Goal: Check status: Check status

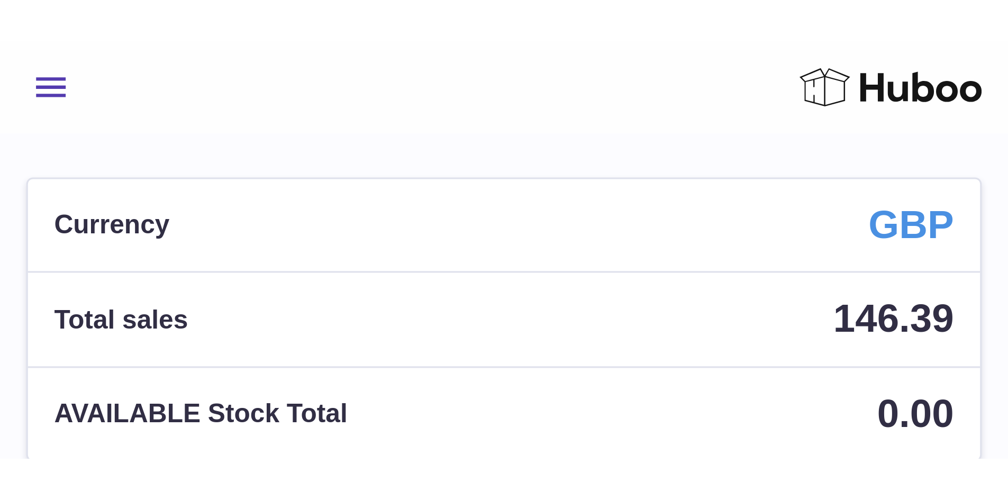
scroll to position [165, 264]
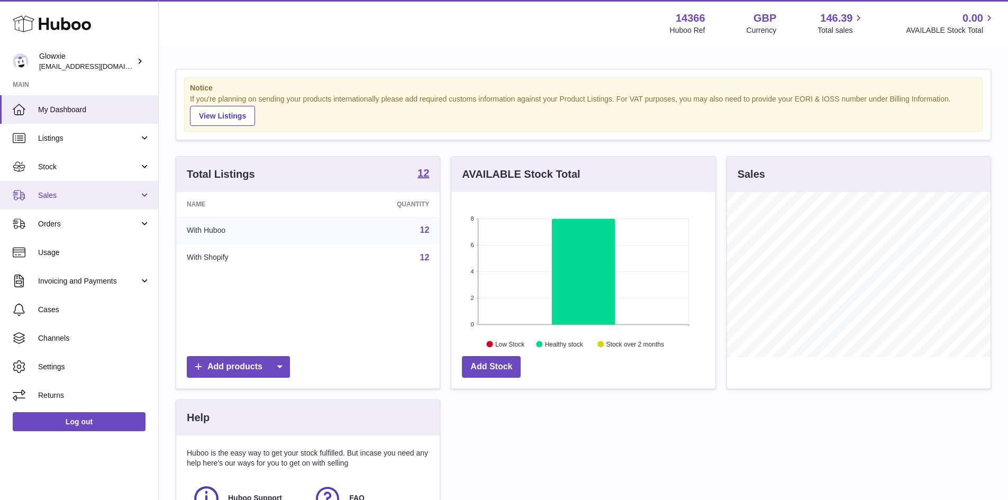
click at [70, 195] on span "Sales" at bounding box center [88, 195] width 101 height 10
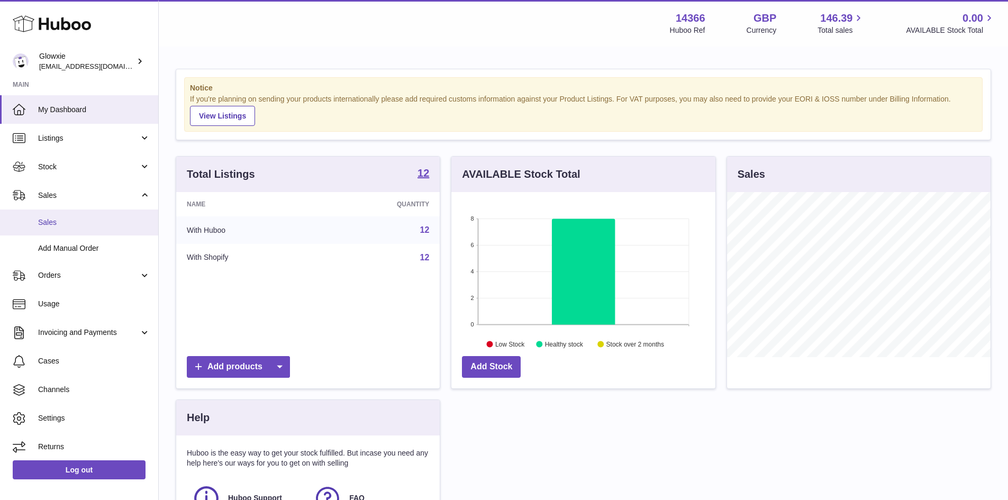
click at [87, 228] on link "Sales" at bounding box center [79, 222] width 158 height 26
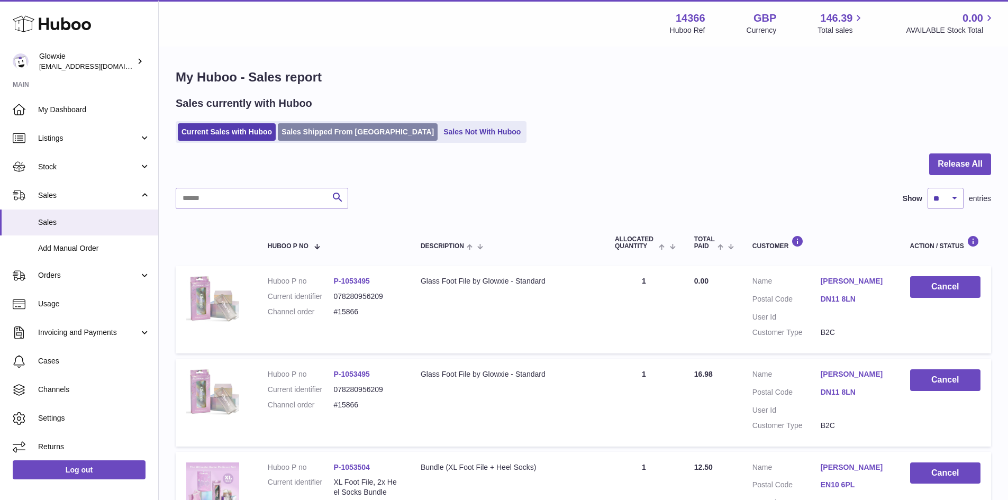
click at [330, 131] on link "Sales Shipped From Huboo" at bounding box center [358, 131] width 160 height 17
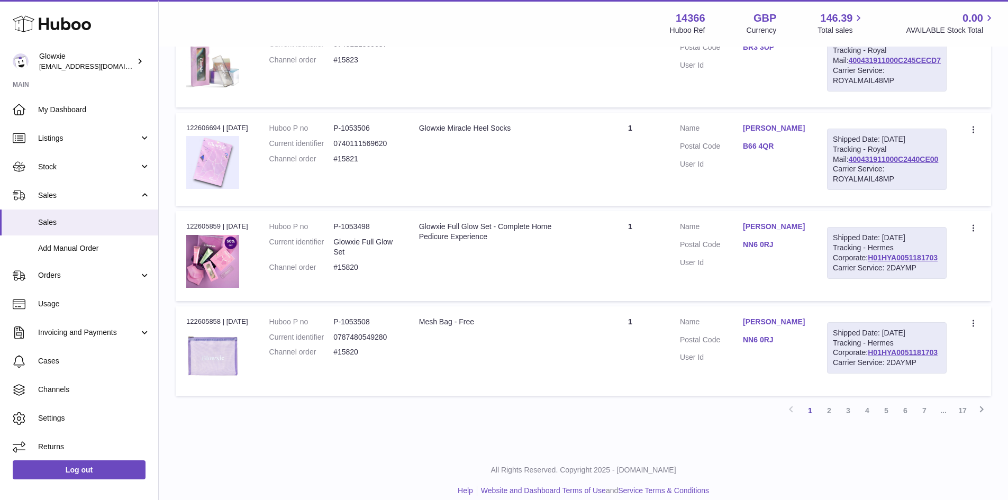
scroll to position [948, 0]
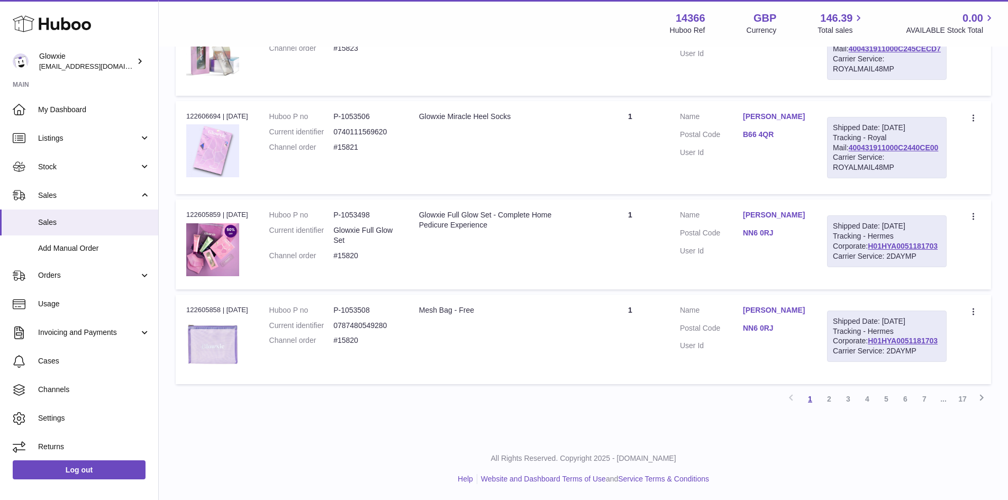
click at [811, 398] on link "1" at bounding box center [809, 398] width 19 height 19
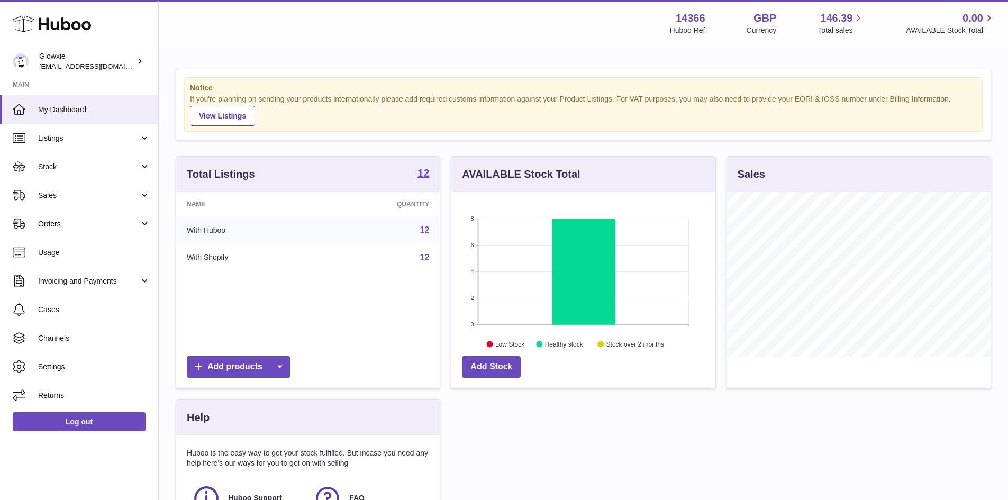
scroll to position [165, 264]
click at [44, 200] on span "Sales" at bounding box center [88, 195] width 101 height 10
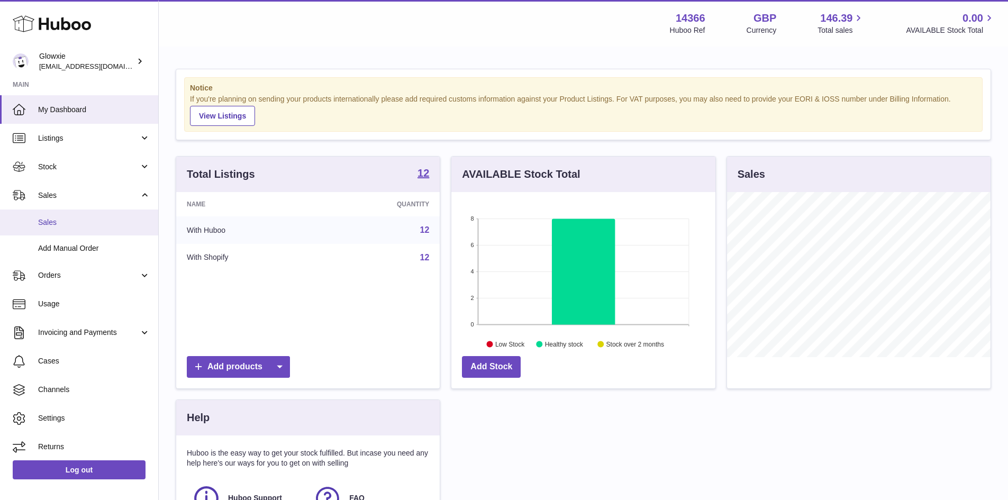
click at [92, 219] on span "Sales" at bounding box center [94, 222] width 112 height 10
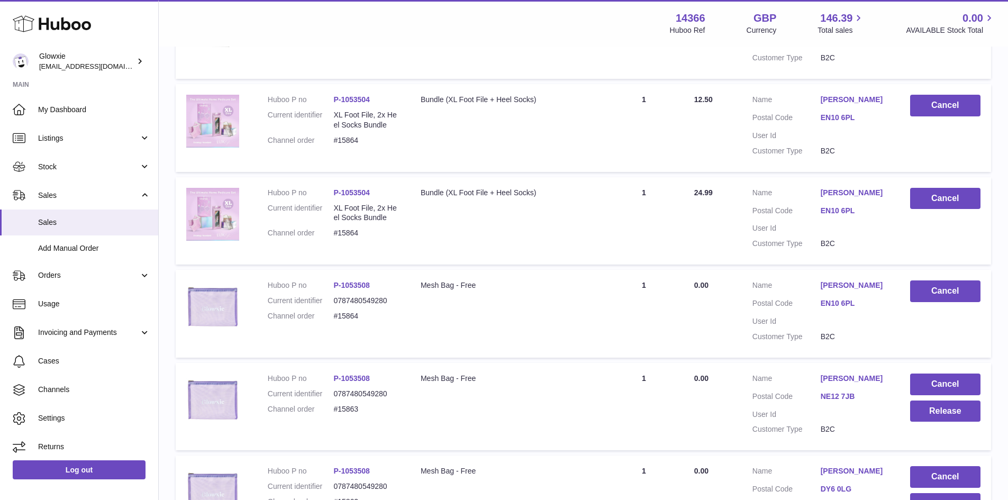
scroll to position [476, 0]
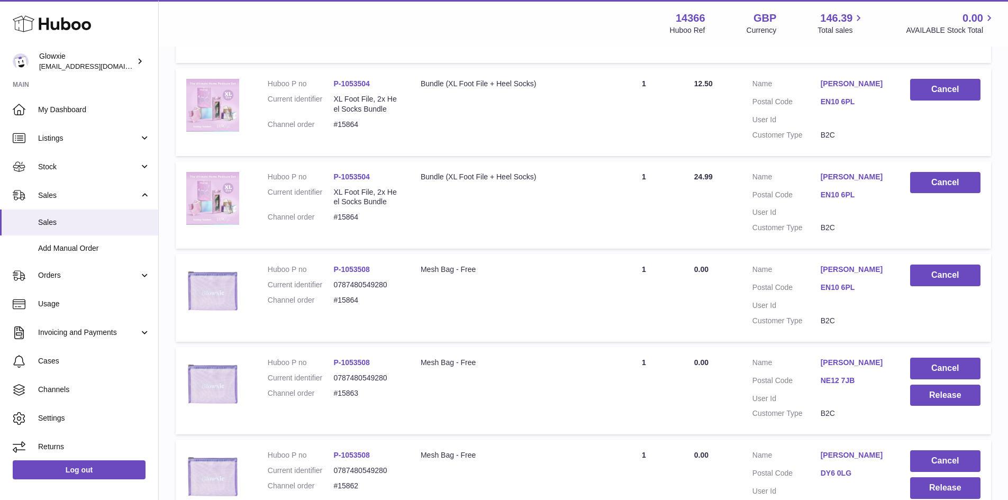
drag, startPoint x: 144, startPoint y: 354, endPoint x: 389, endPoint y: 421, distance: 253.9
drag, startPoint x: 389, startPoint y: 421, endPoint x: 320, endPoint y: 359, distance: 92.9
click at [320, 342] on td "Huboo P no P-1053508 Current identifier 0787480549280 Channel order #15864" at bounding box center [333, 298] width 153 height 88
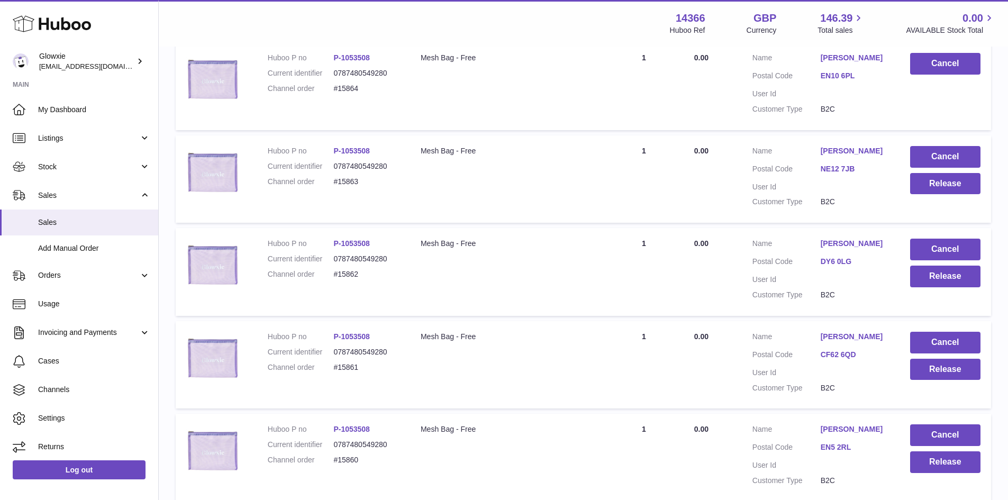
scroll to position [741, 0]
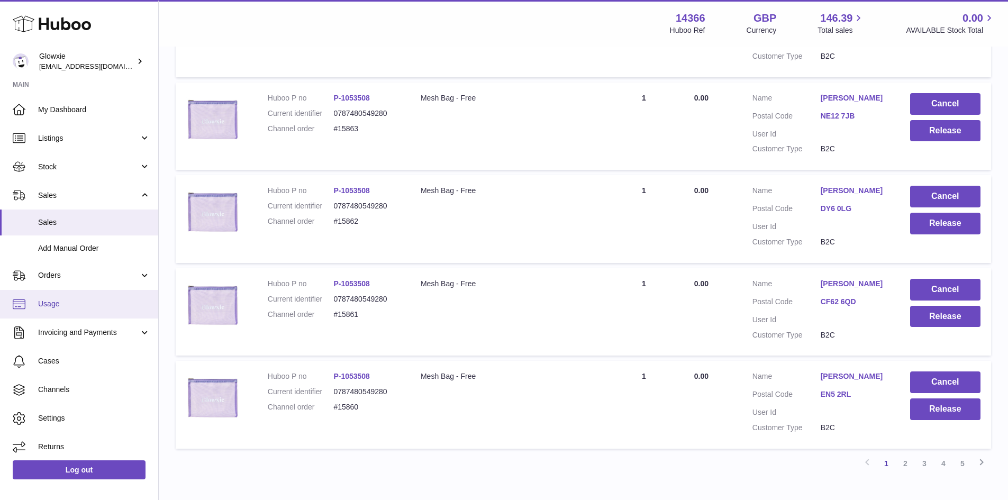
click at [106, 299] on span "Usage" at bounding box center [94, 304] width 112 height 10
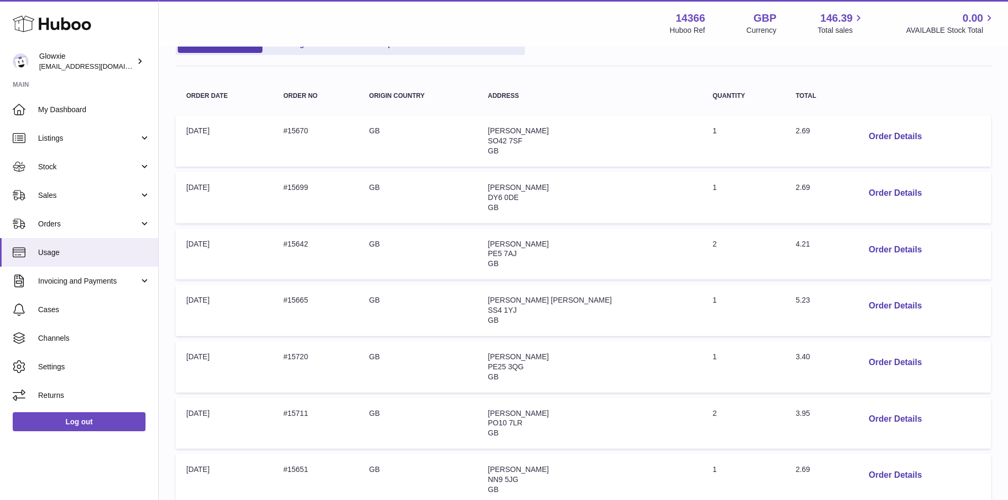
scroll to position [159, 0]
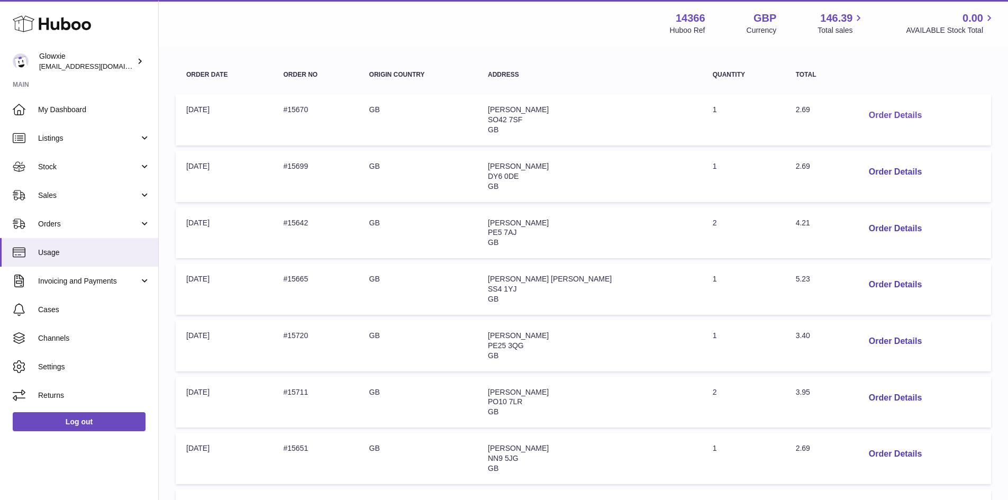
click at [878, 111] on button "Order Details" at bounding box center [895, 116] width 70 height 22
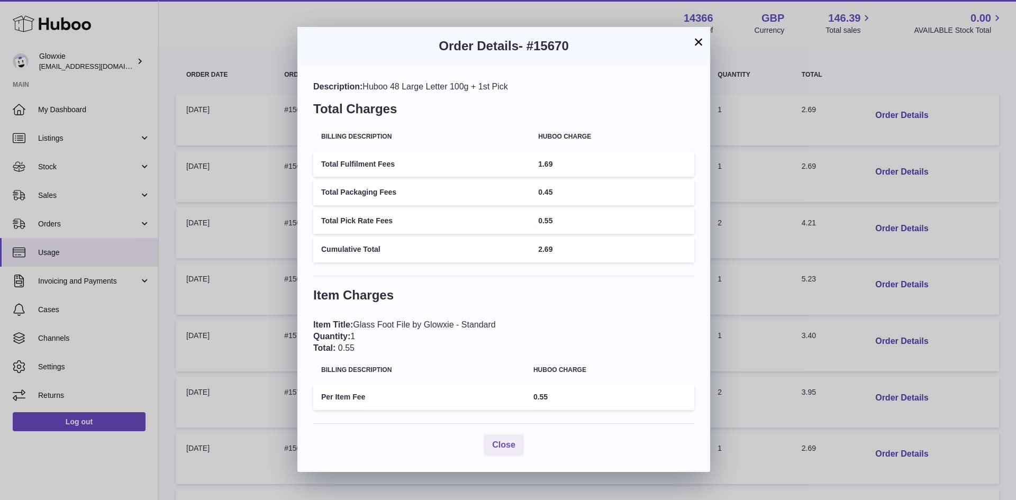
click at [702, 47] on button "×" at bounding box center [698, 41] width 13 height 13
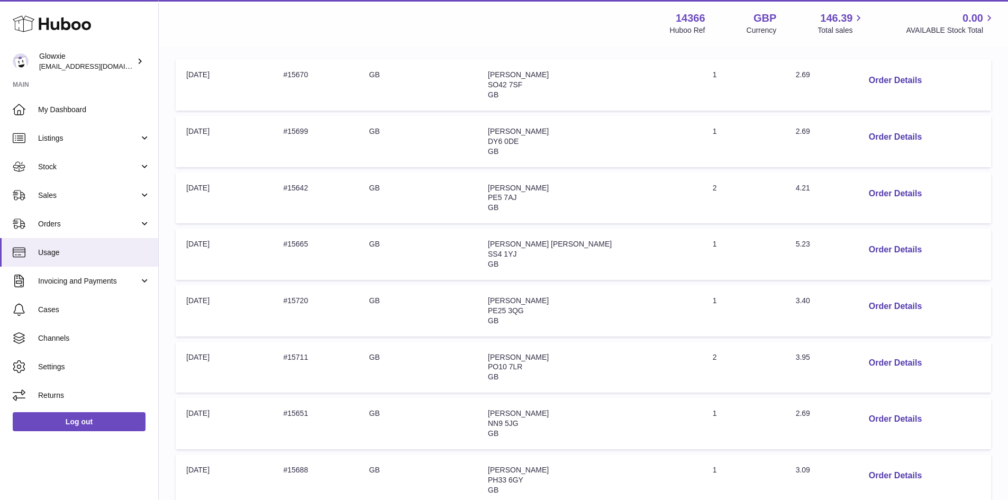
scroll to position [212, 0]
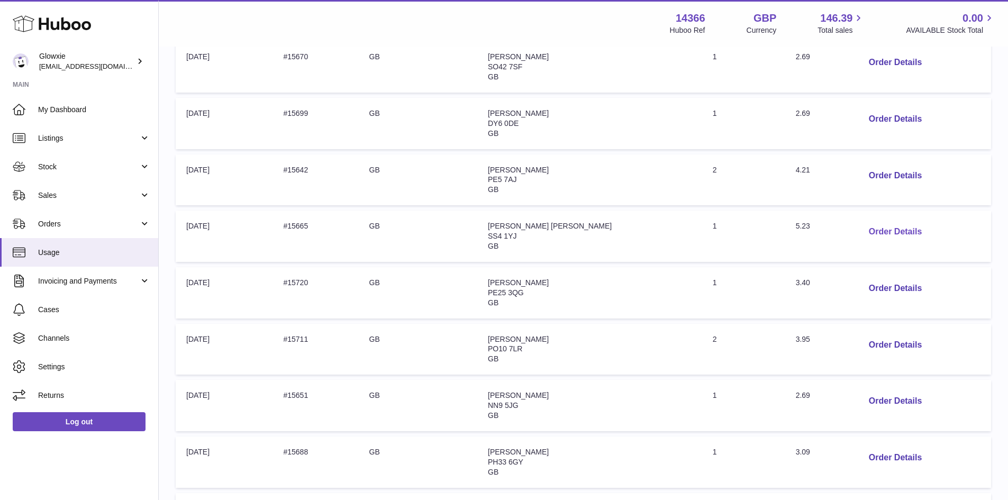
click at [865, 231] on button "Order Details" at bounding box center [895, 232] width 70 height 22
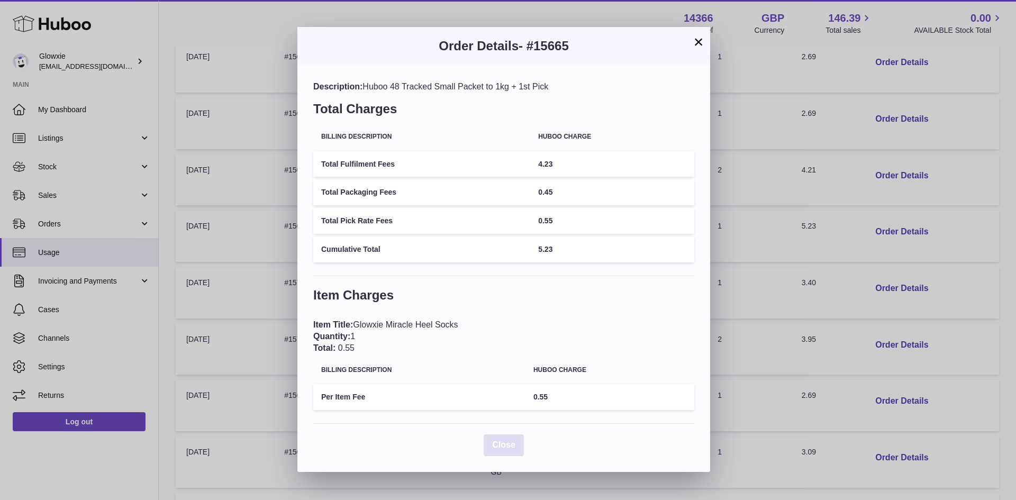
click at [509, 440] on span "Close" at bounding box center [503, 444] width 23 height 9
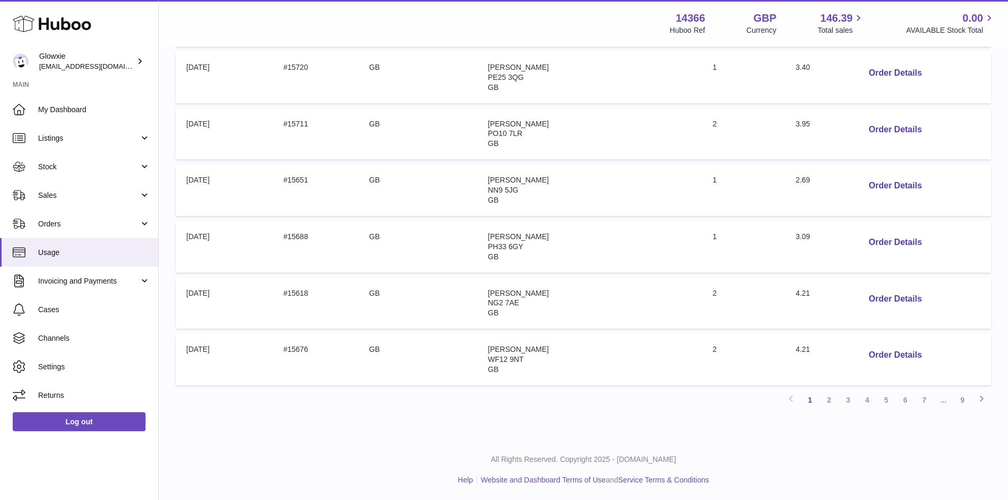
scroll to position [428, 0]
click at [871, 239] on button "Order Details" at bounding box center [895, 242] width 70 height 22
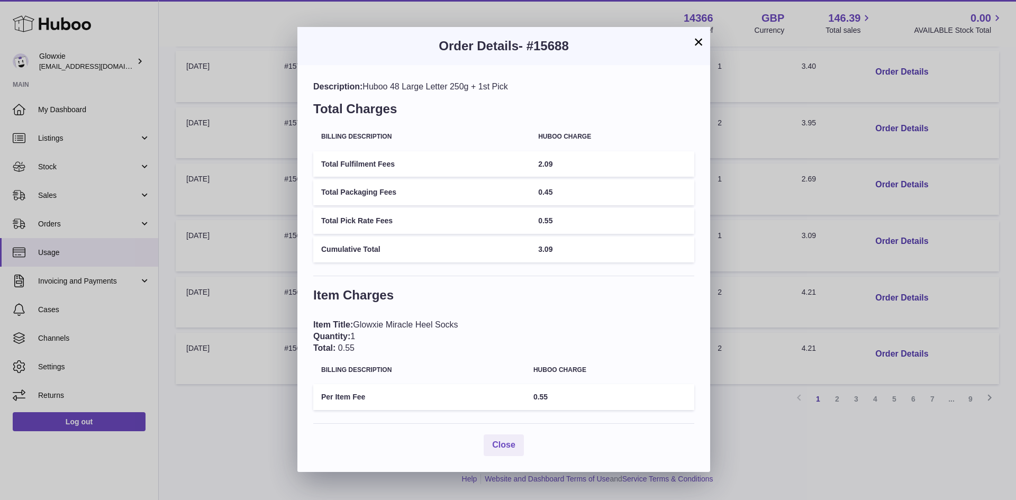
click at [700, 42] on button "×" at bounding box center [698, 41] width 13 height 13
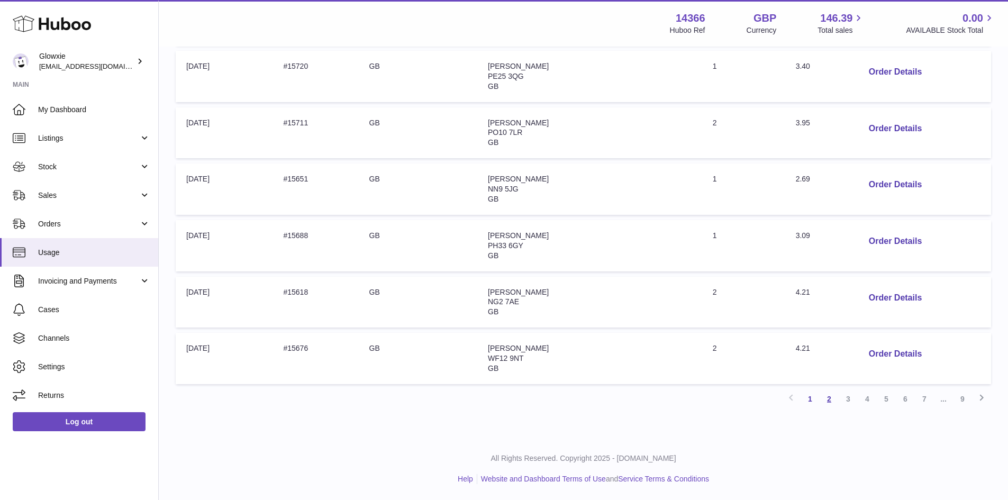
click at [825, 400] on link "2" at bounding box center [828, 398] width 19 height 19
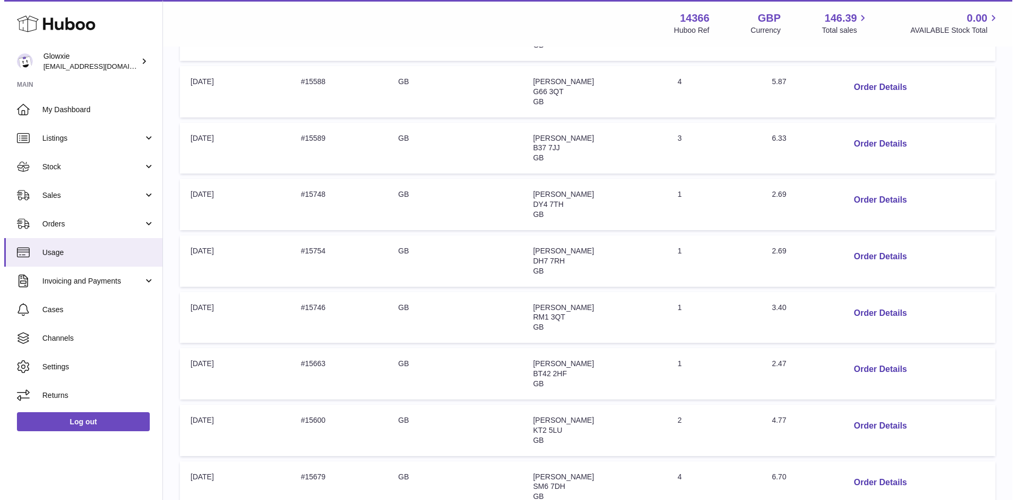
scroll to position [259, 0]
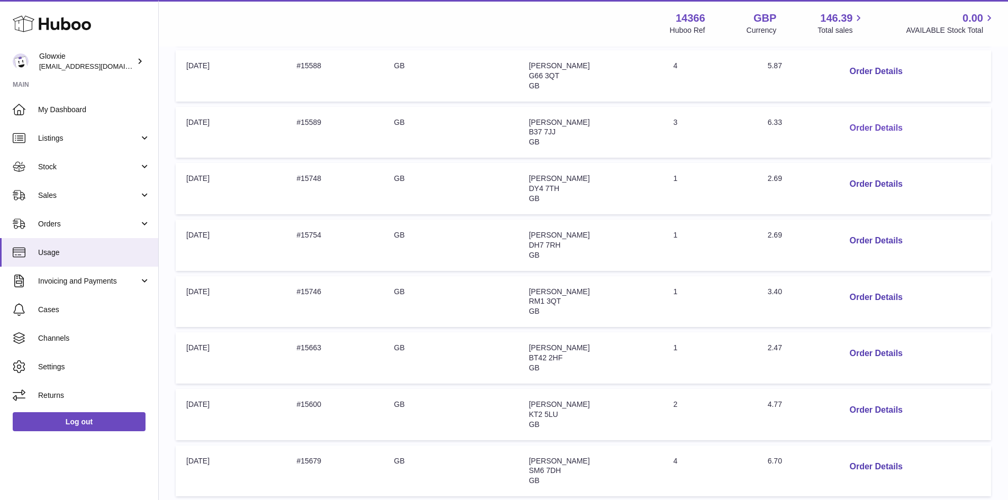
click at [891, 124] on button "Order Details" at bounding box center [876, 128] width 70 height 22
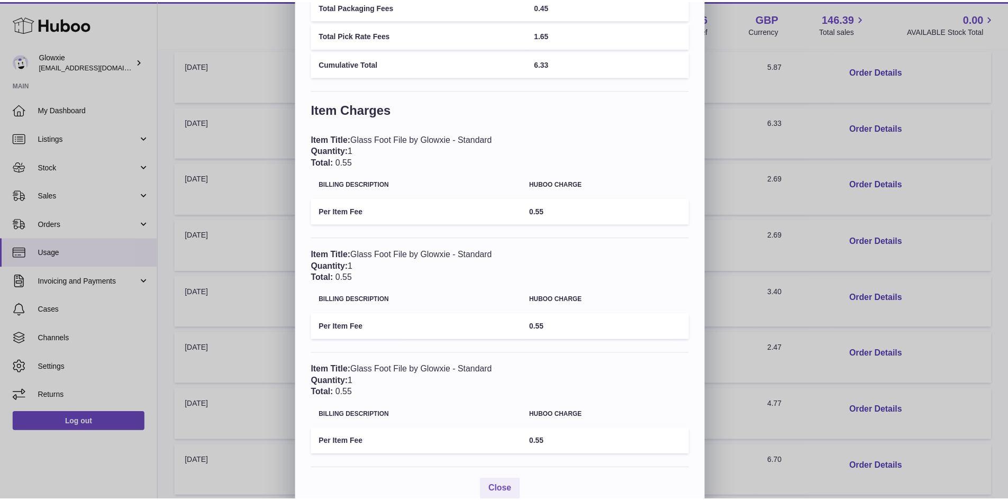
scroll to position [177, 0]
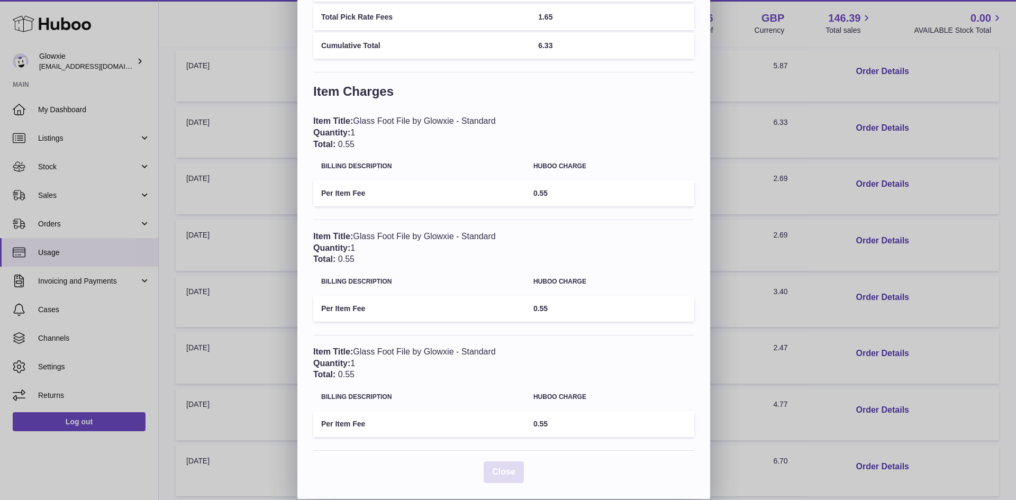
drag, startPoint x: 500, startPoint y: 475, endPoint x: 506, endPoint y: 474, distance: 6.4
click at [502, 475] on span "Close" at bounding box center [503, 471] width 23 height 9
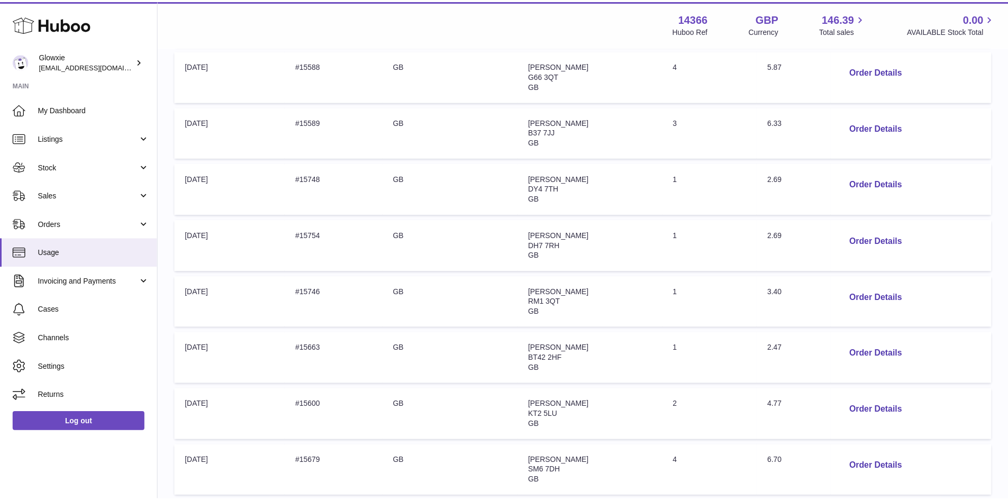
scroll to position [0, 0]
click at [889, 295] on button "Order Details" at bounding box center [876, 298] width 70 height 22
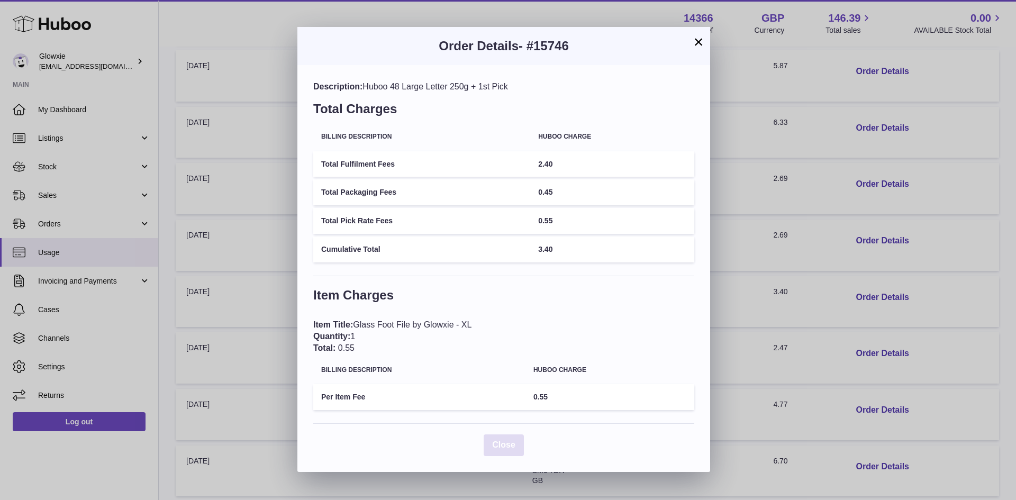
click at [504, 438] on button "Close" at bounding box center [504, 445] width 40 height 22
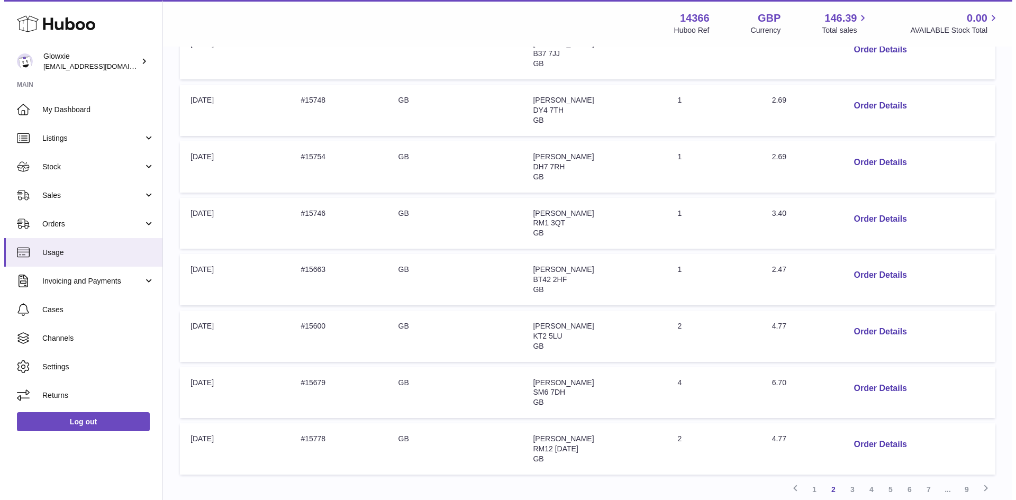
scroll to position [418, 0]
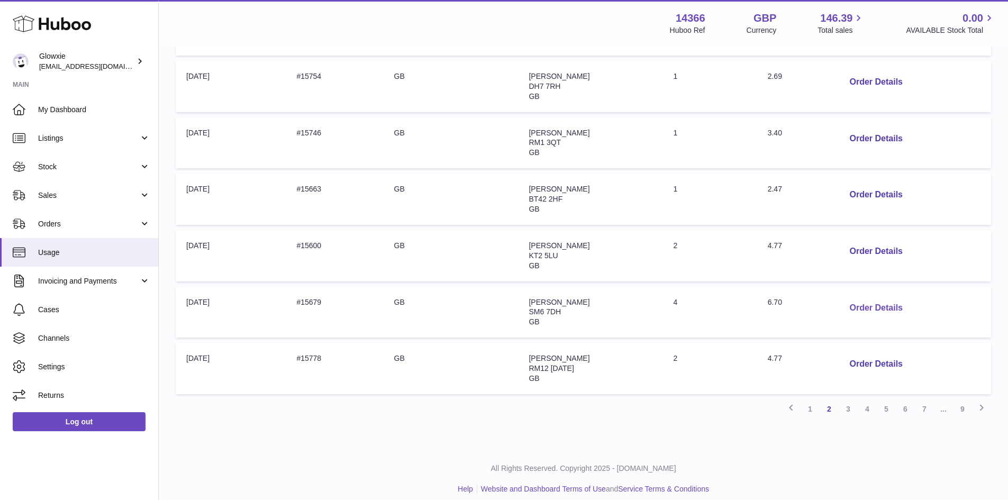
click at [878, 306] on button "Order Details" at bounding box center [876, 308] width 70 height 22
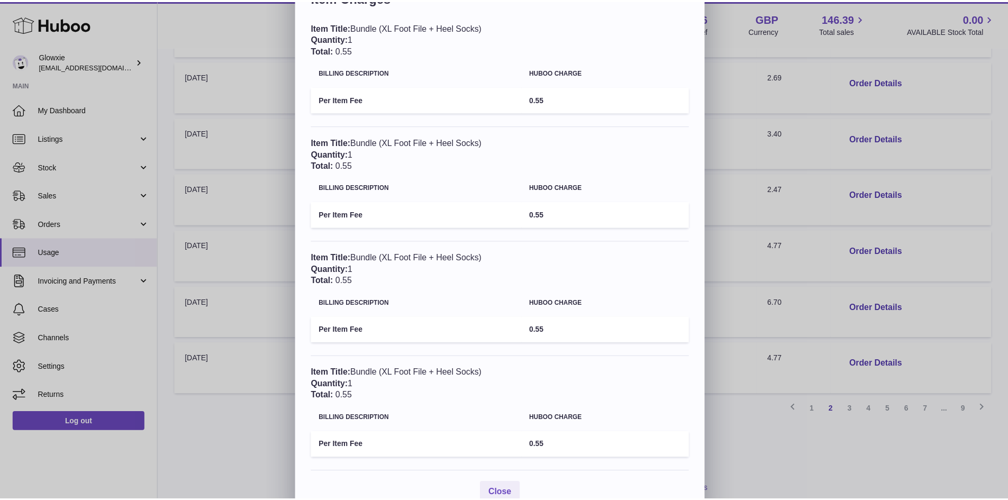
scroll to position [292, 0]
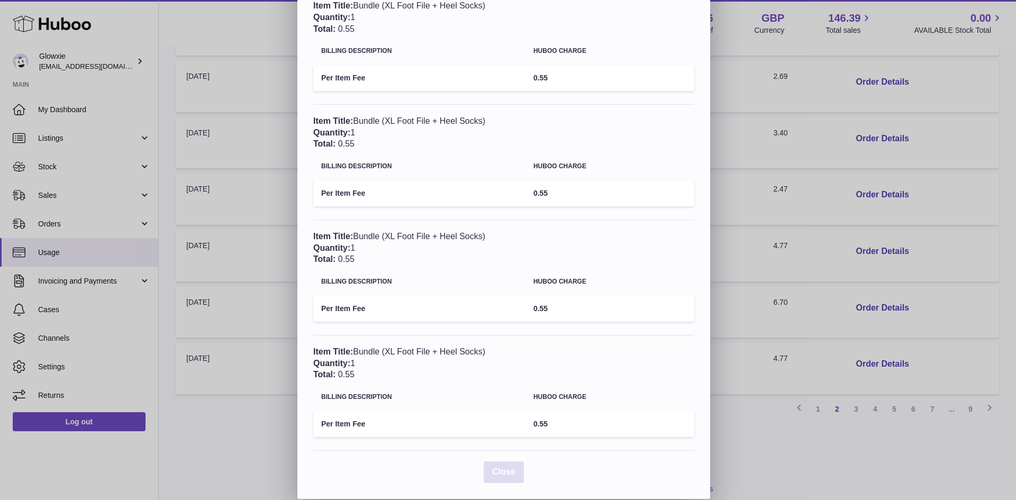
click at [510, 475] on span "Close" at bounding box center [503, 471] width 23 height 9
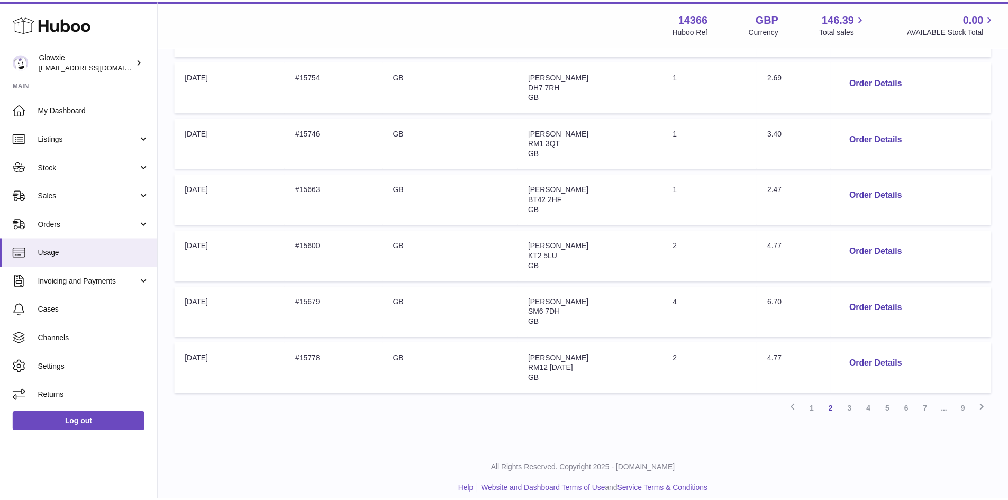
scroll to position [0, 0]
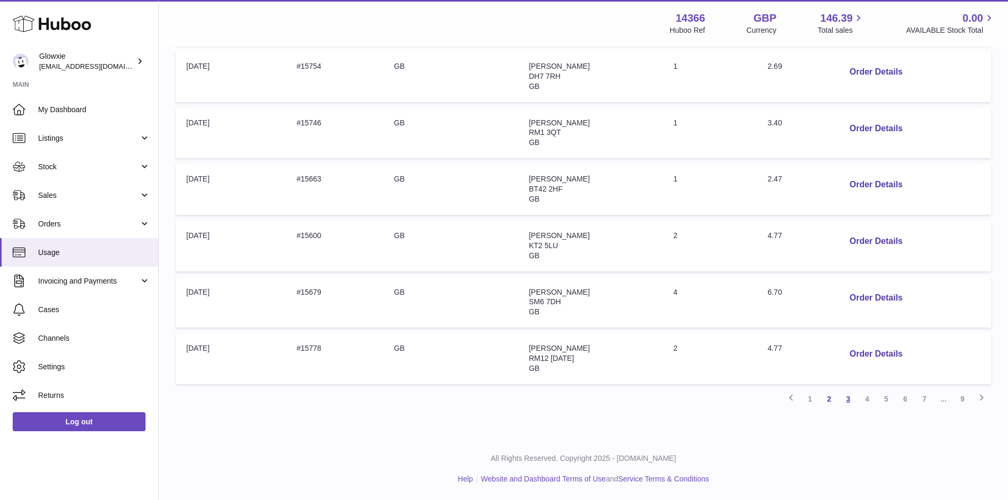
click at [847, 394] on link "3" at bounding box center [848, 398] width 19 height 19
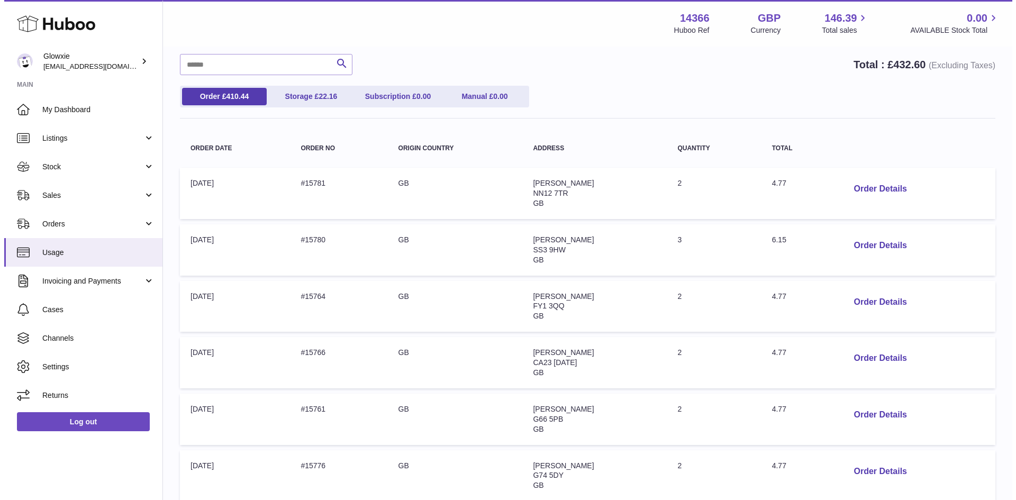
scroll to position [101, 0]
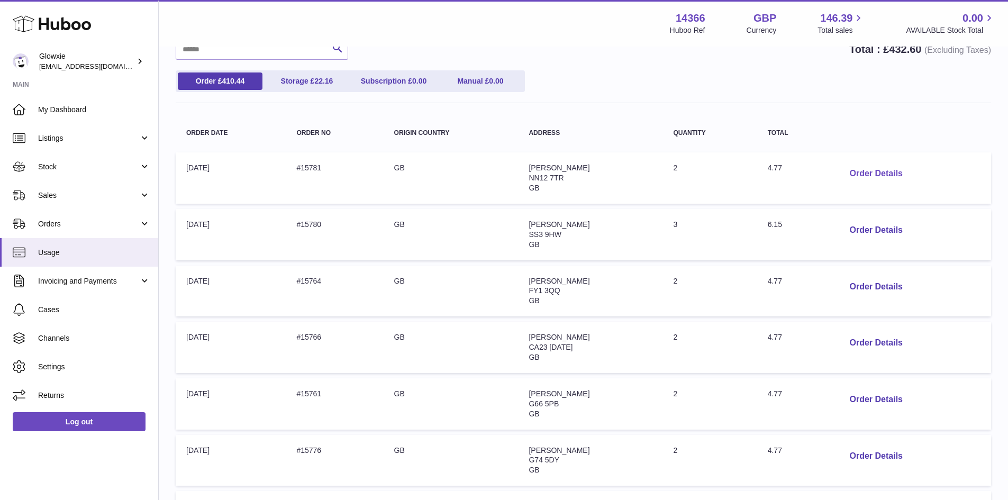
click at [868, 174] on button "Order Details" at bounding box center [876, 174] width 70 height 22
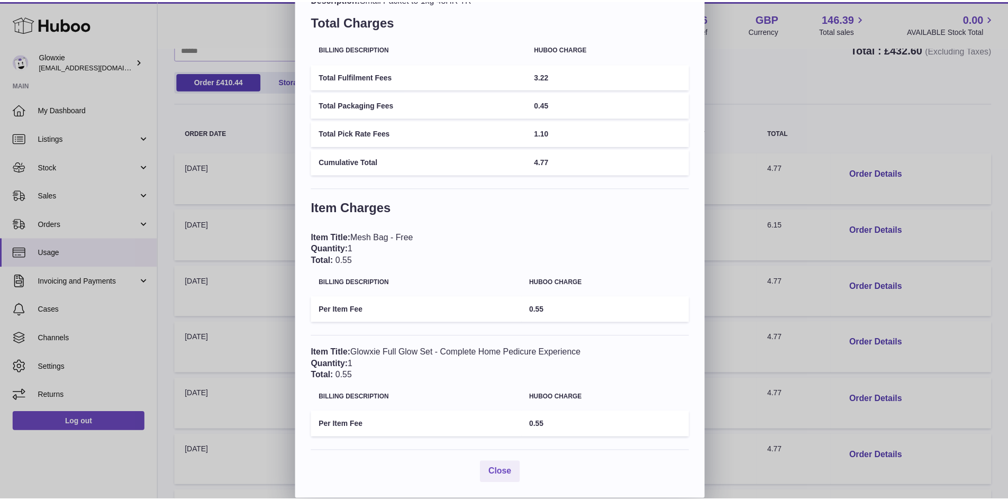
scroll to position [61, 0]
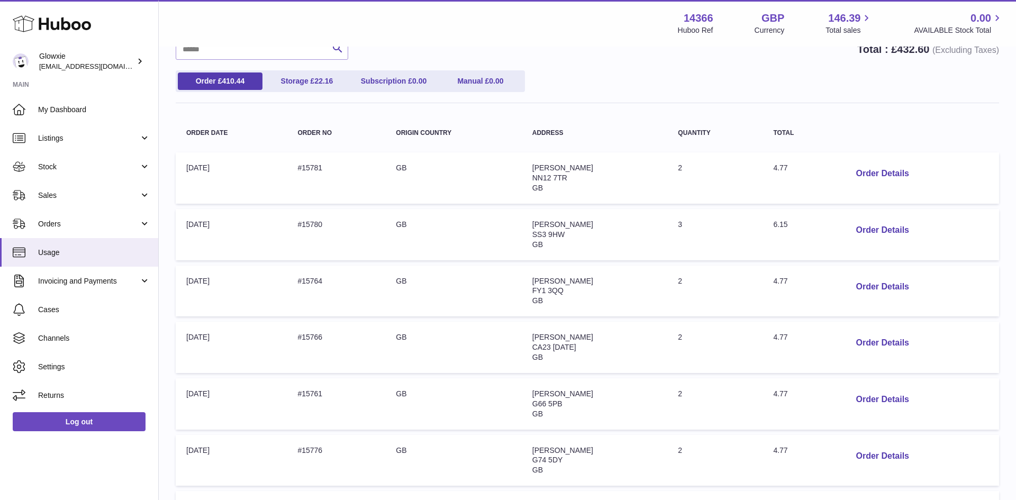
click at [202, 146] on div at bounding box center [508, 250] width 1016 height 500
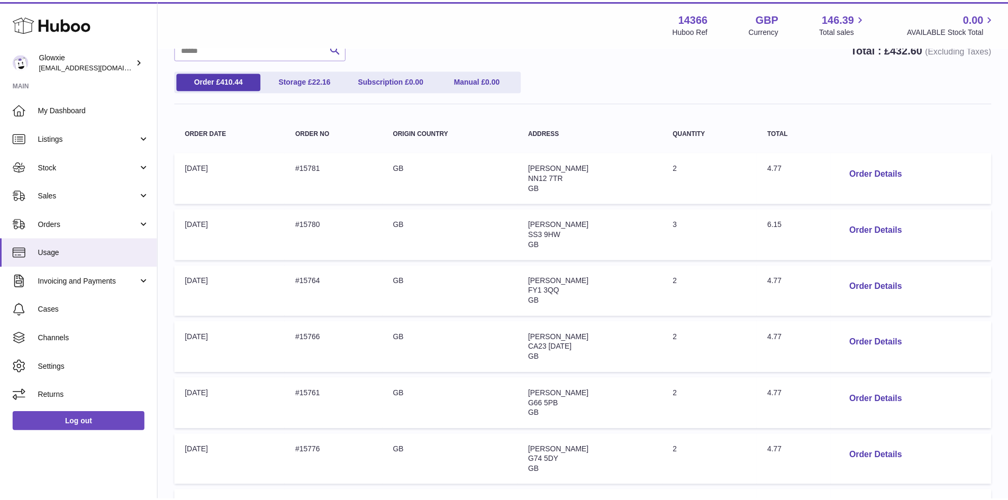
scroll to position [0, 0]
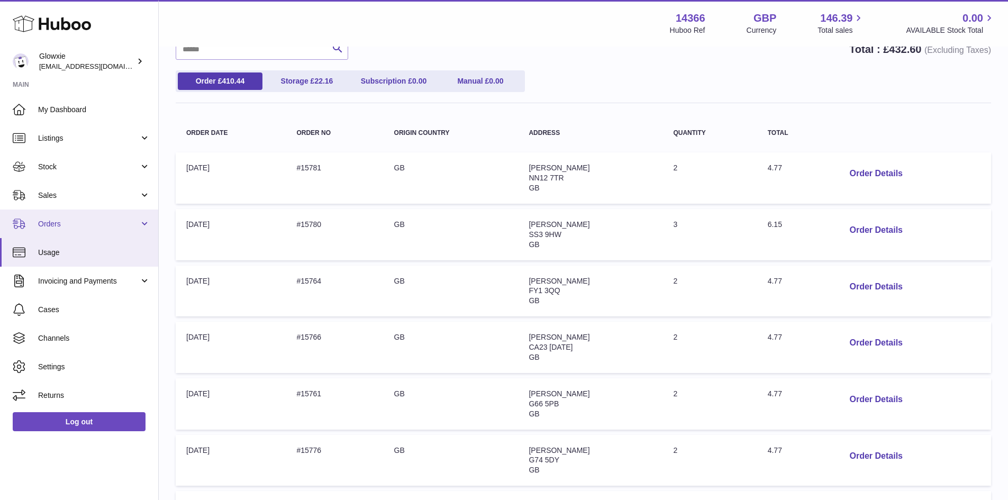
click at [56, 226] on span "Orders" at bounding box center [88, 224] width 101 height 10
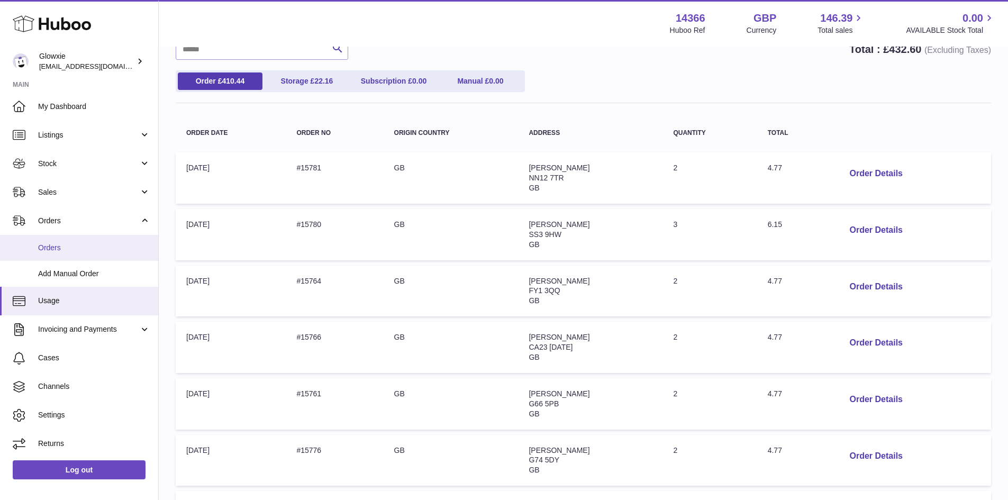
scroll to position [4, 0]
click at [65, 239] on link "Orders" at bounding box center [79, 247] width 158 height 26
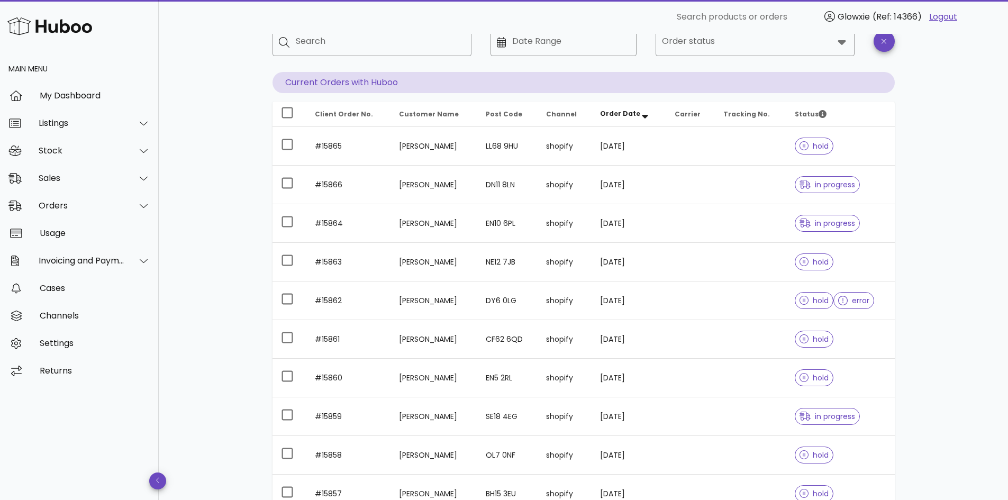
scroll to position [90, 0]
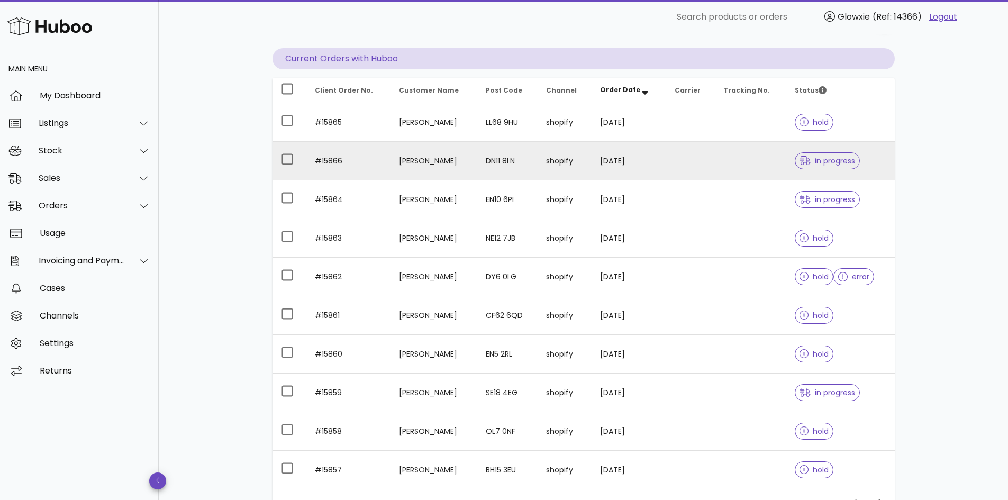
click at [333, 159] on td "#15866" at bounding box center [348, 161] width 85 height 39
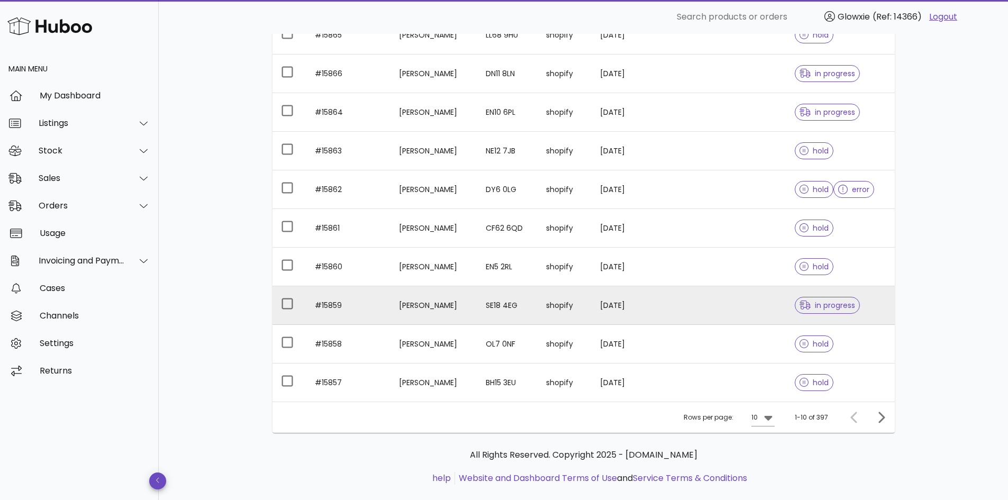
scroll to position [196, 0]
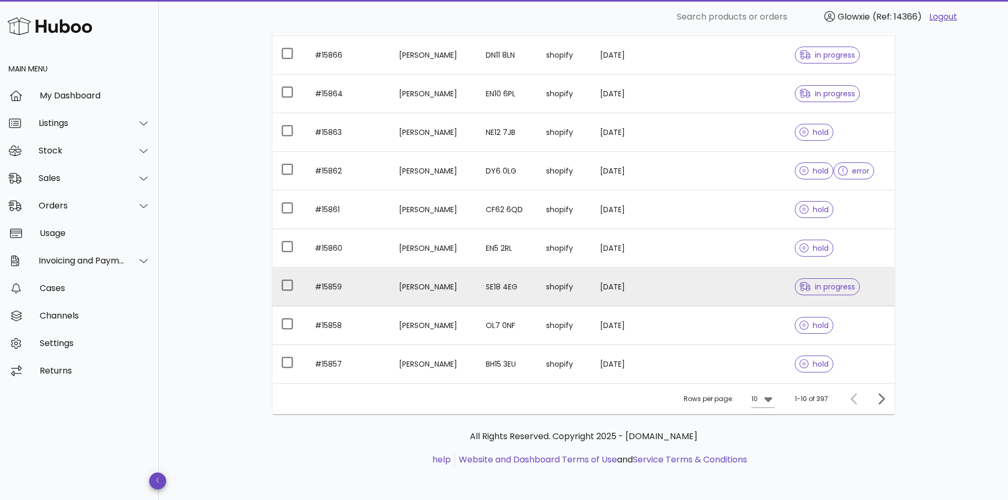
click at [338, 288] on td "#15859" at bounding box center [348, 287] width 85 height 39
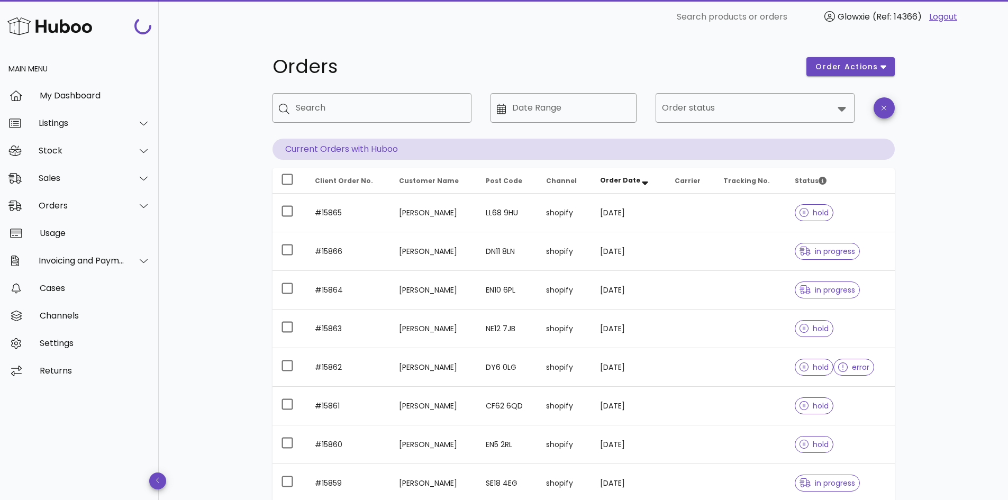
scroll to position [196, 0]
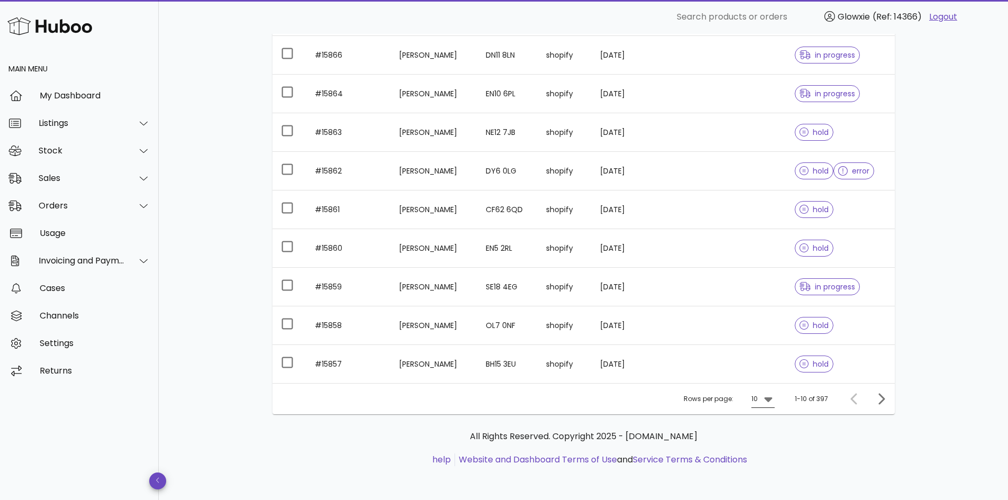
click at [768, 400] on icon at bounding box center [768, 399] width 8 height 5
click at [767, 455] on div "50" at bounding box center [766, 458] width 11 height 10
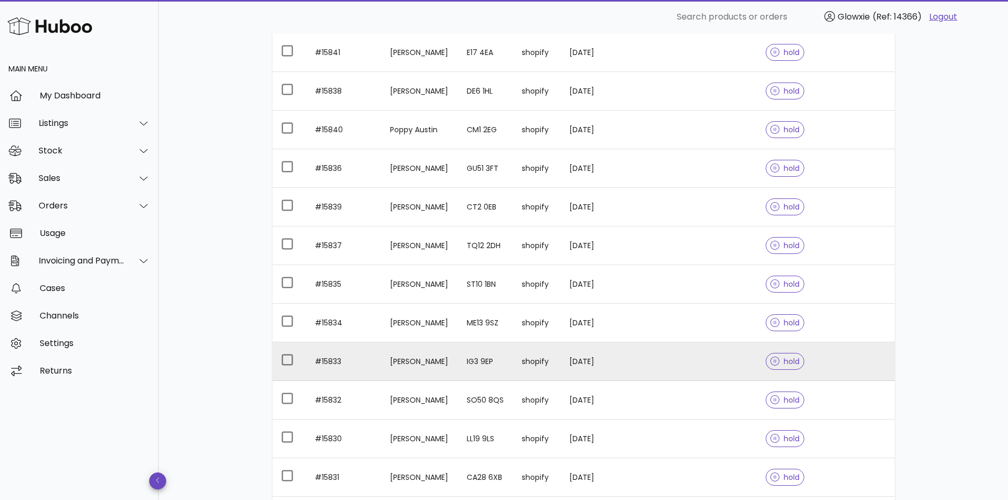
scroll to position [1149, 0]
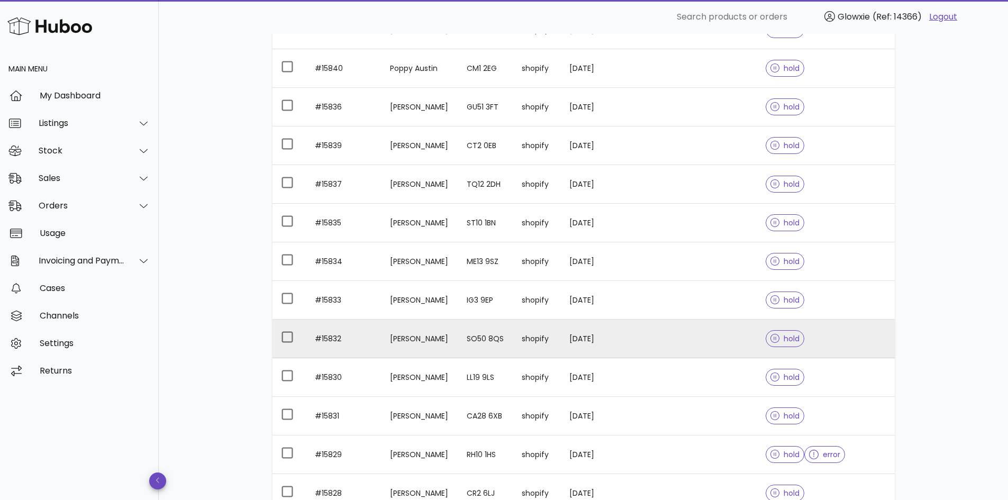
click at [324, 335] on td "#15832" at bounding box center [343, 339] width 75 height 39
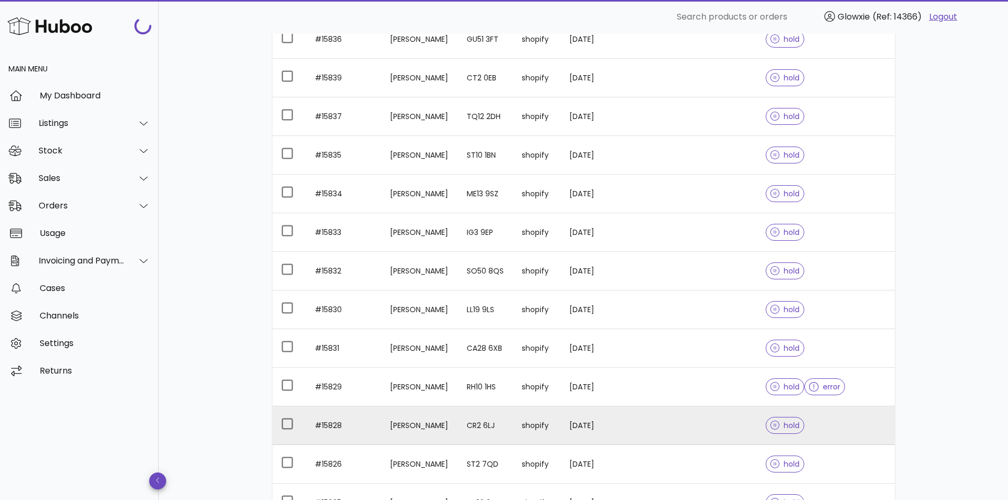
scroll to position [1360, 0]
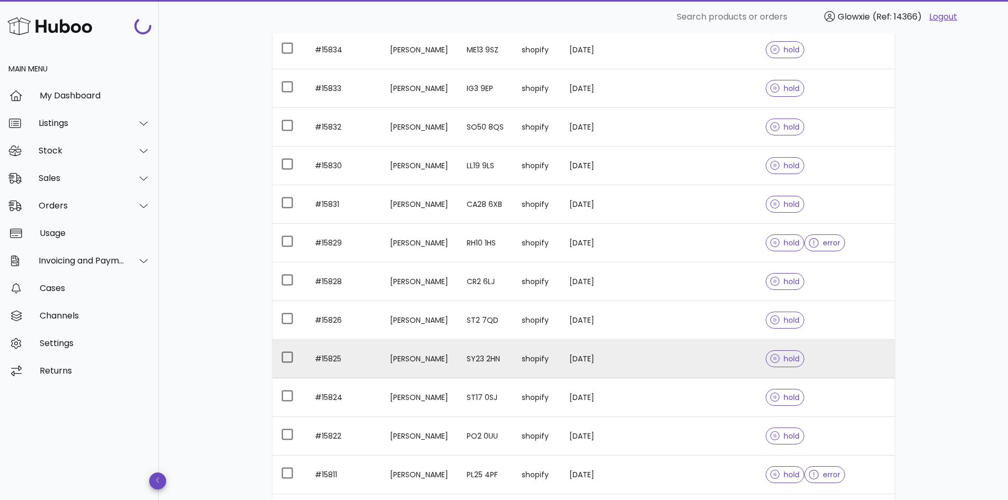
click at [414, 356] on td "[PERSON_NAME]" at bounding box center [419, 359] width 77 height 39
